Goal: Navigation & Orientation: Find specific page/section

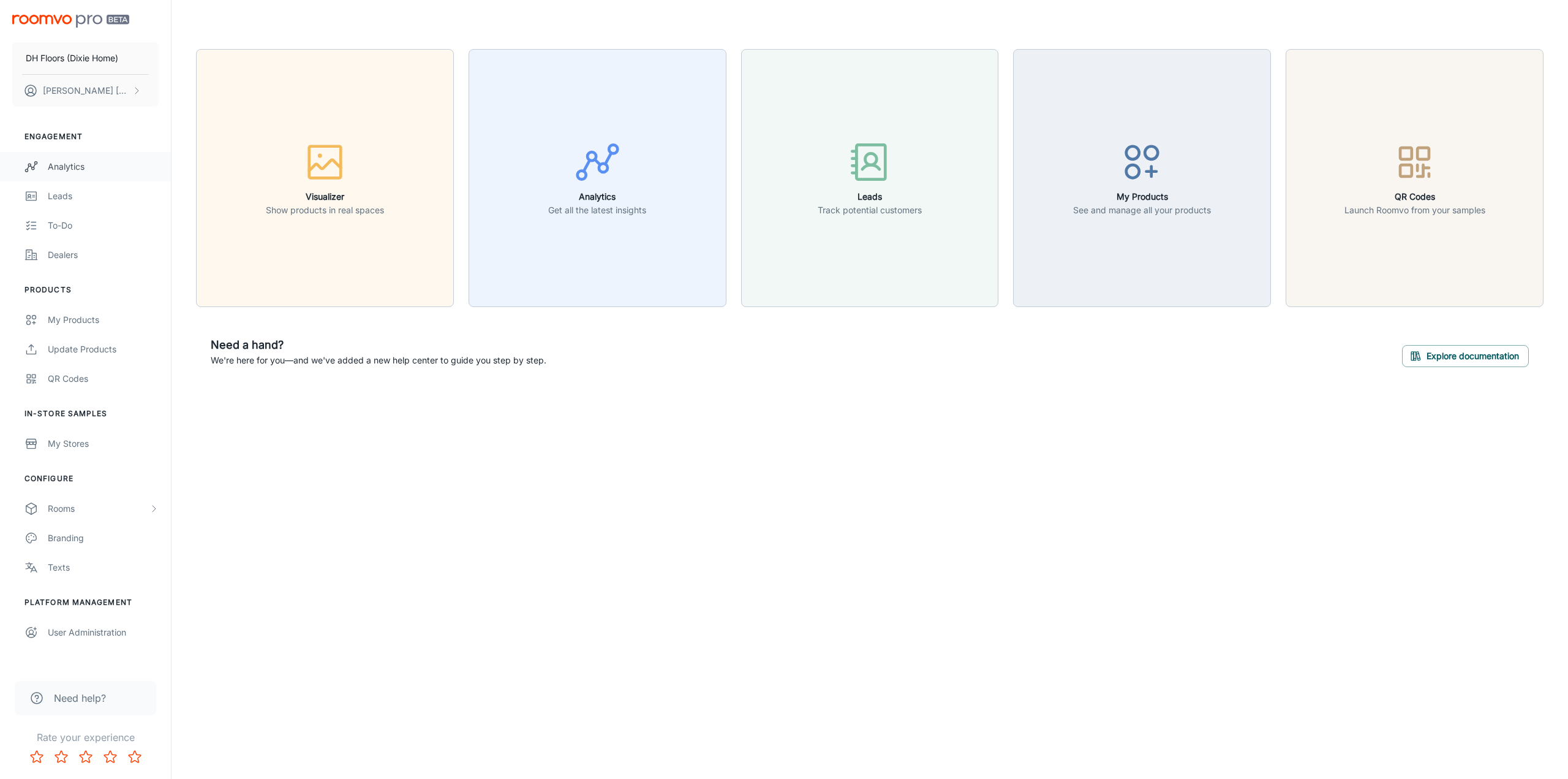
click at [87, 160] on div "Analytics" at bounding box center [103, 166] width 111 height 13
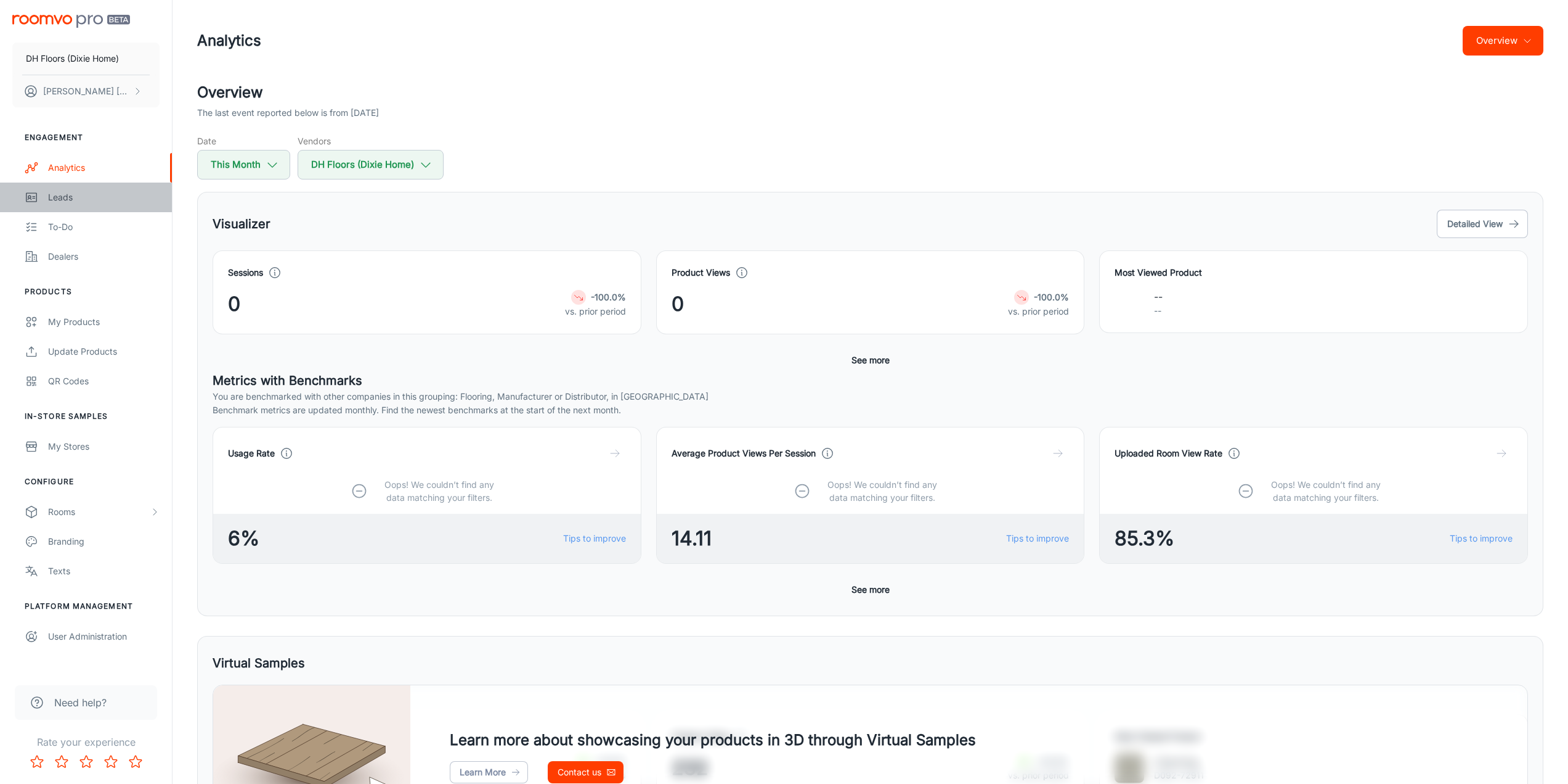
click at [39, 196] on link "Leads" at bounding box center [86, 198] width 172 height 30
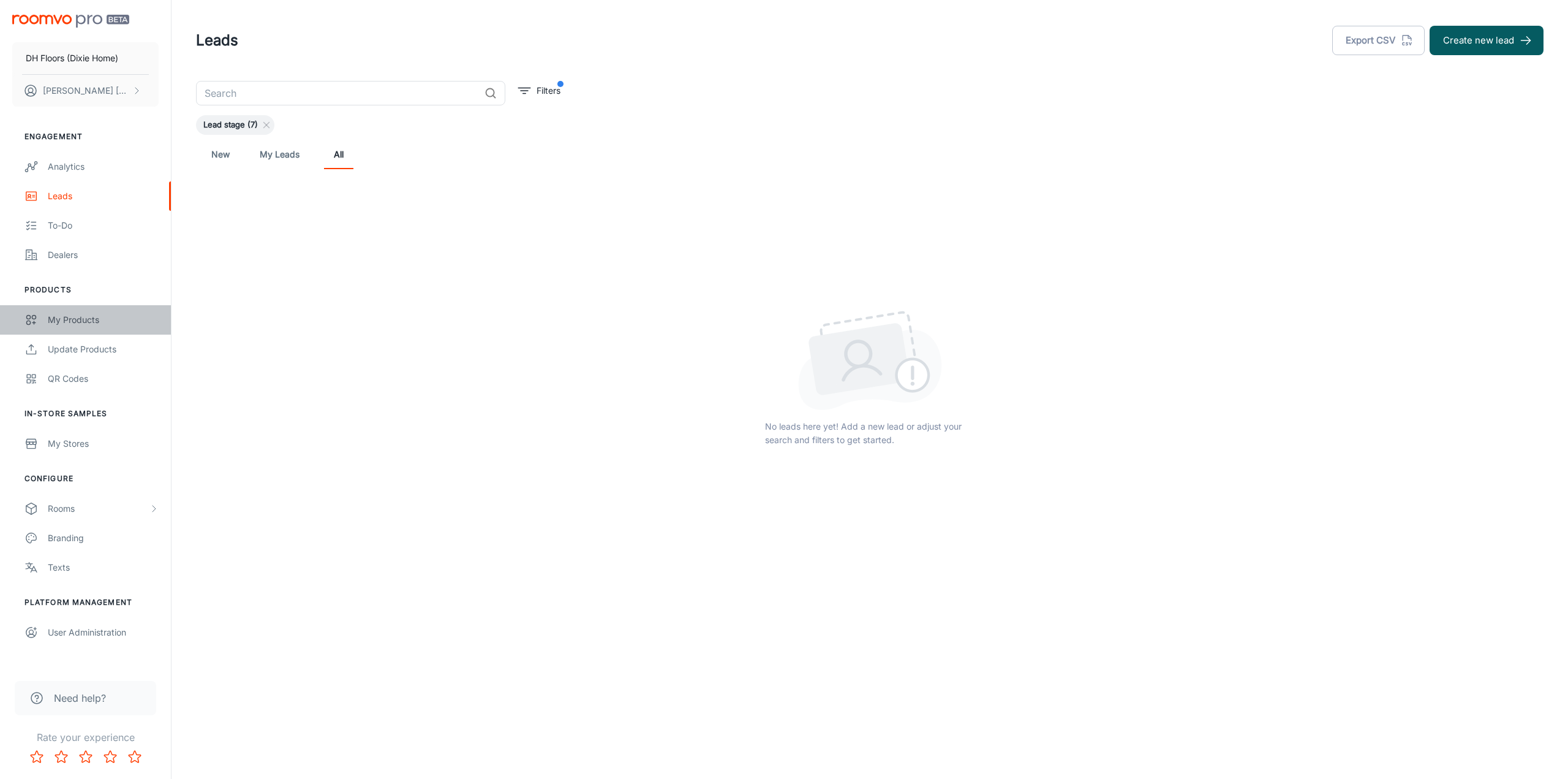
click at [71, 325] on div "My Products" at bounding box center [103, 319] width 111 height 13
